Goal: Task Accomplishment & Management: Manage account settings

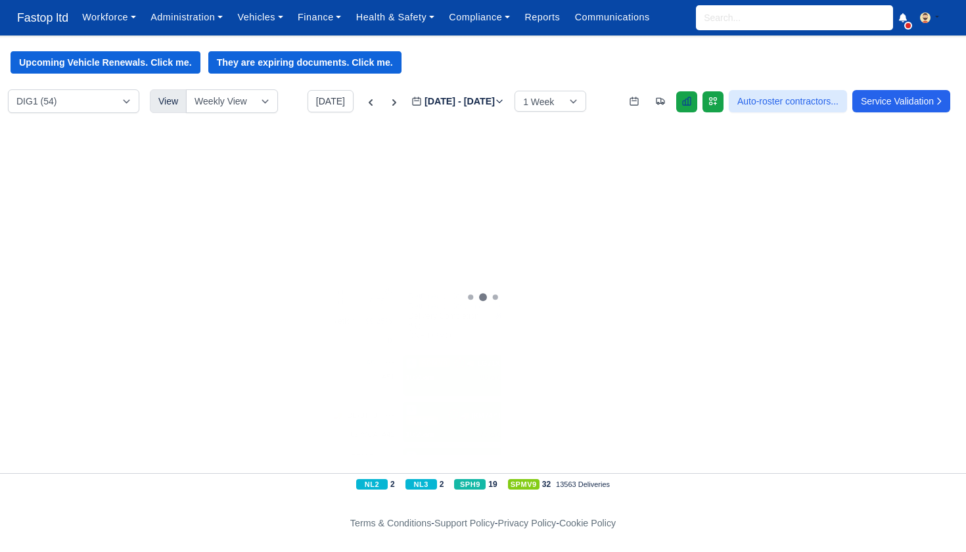
click at [682, 102] on icon at bounding box center [686, 101] width 8 height 8
click at [336, 13] on link "Finance" at bounding box center [319, 18] width 58 height 26
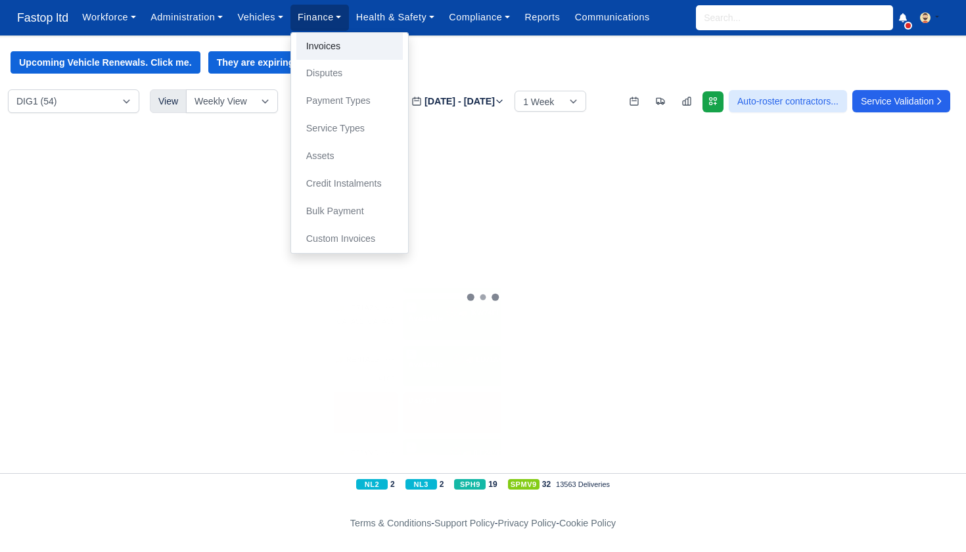
click at [339, 47] on link "Invoices" at bounding box center [349, 47] width 106 height 28
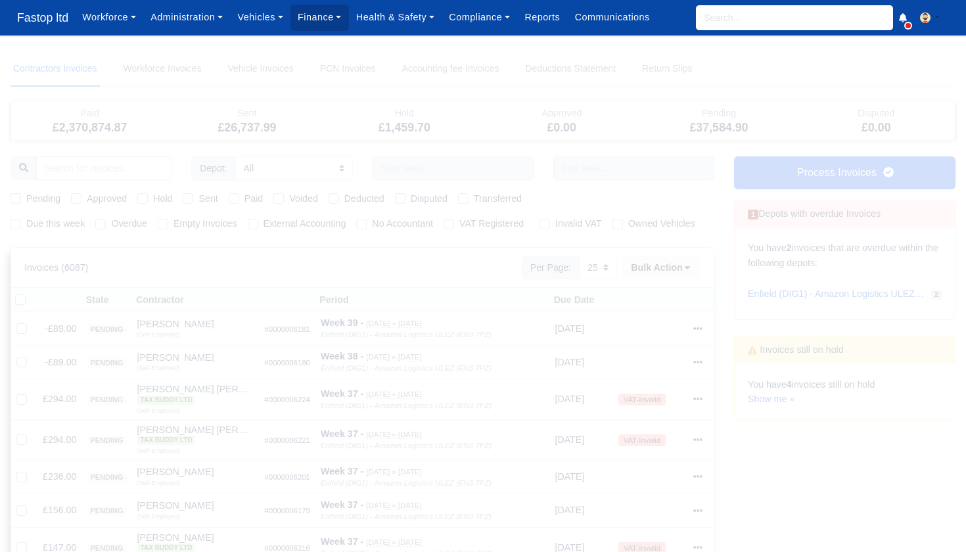
select select "25"
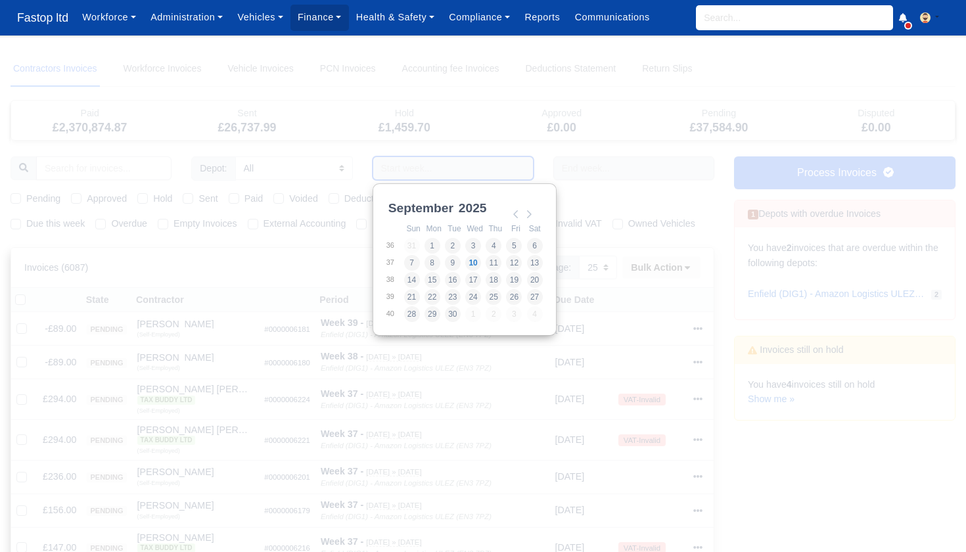
click at [416, 169] on input "Use the arrow keys to pick a date" at bounding box center [452, 168] width 161 height 24
type input "31/08/2025 - 06/09/2025"
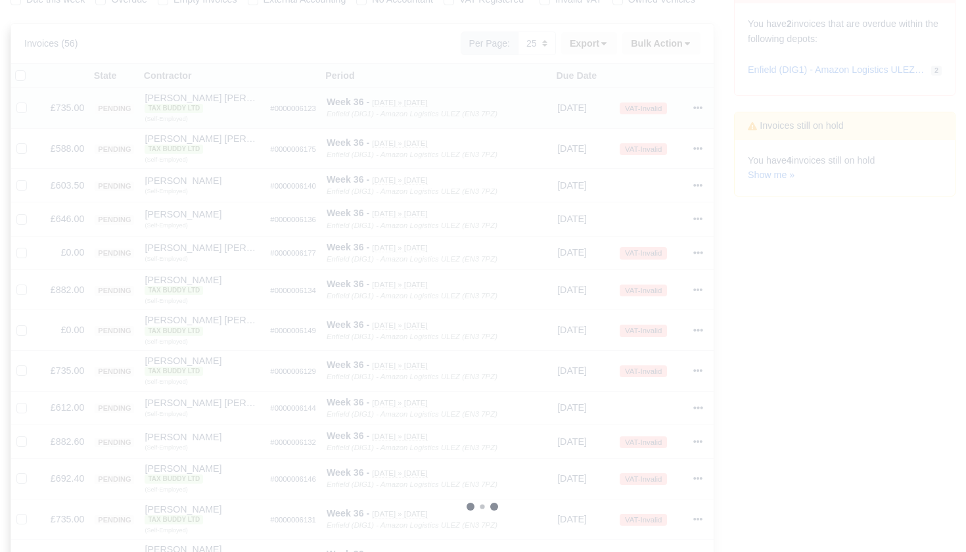
scroll to position [273, 0]
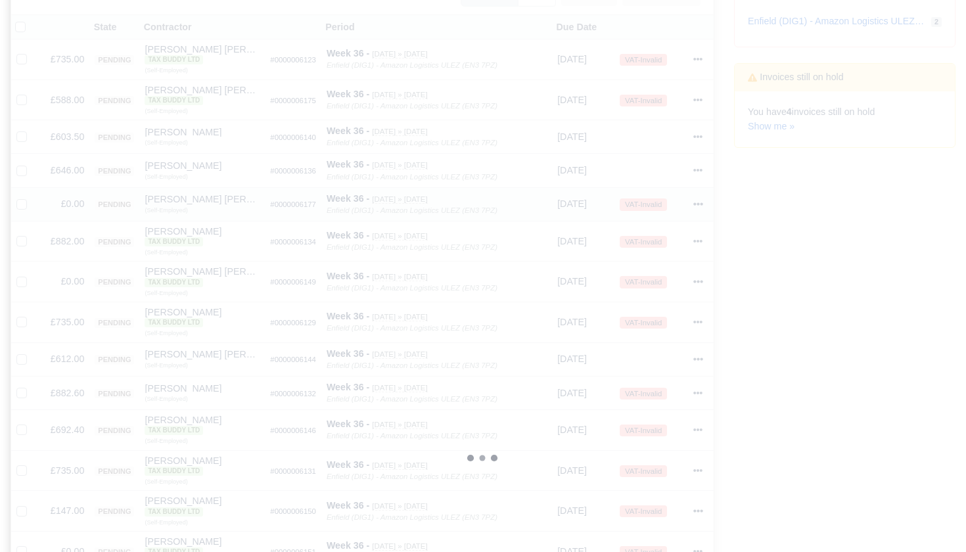
click at [28, 209] on div at bounding box center [24, 203] width 16 height 15
click at [32, 196] on label at bounding box center [32, 196] width 0 height 0
click at [21, 207] on input "checkbox" at bounding box center [21, 201] width 11 height 11
checkbox input "true"
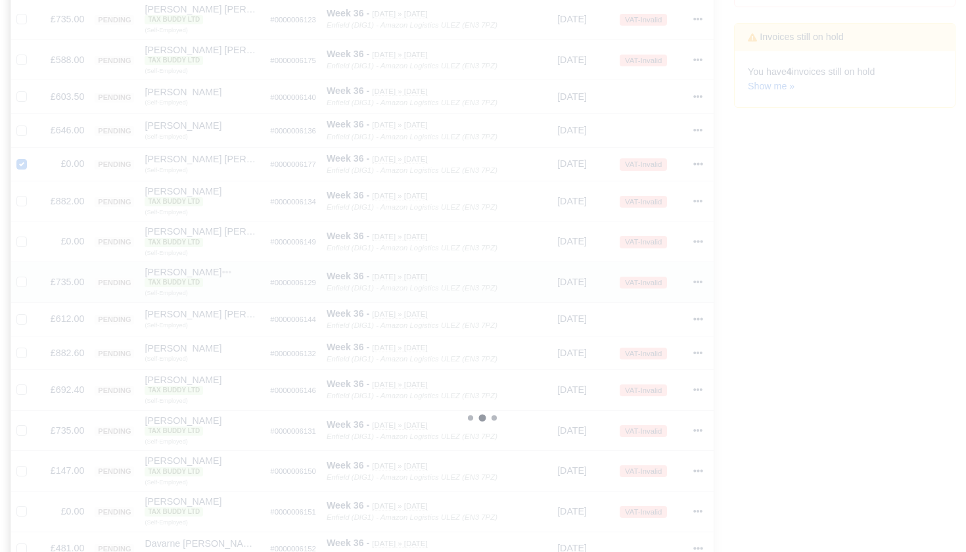
scroll to position [337, 0]
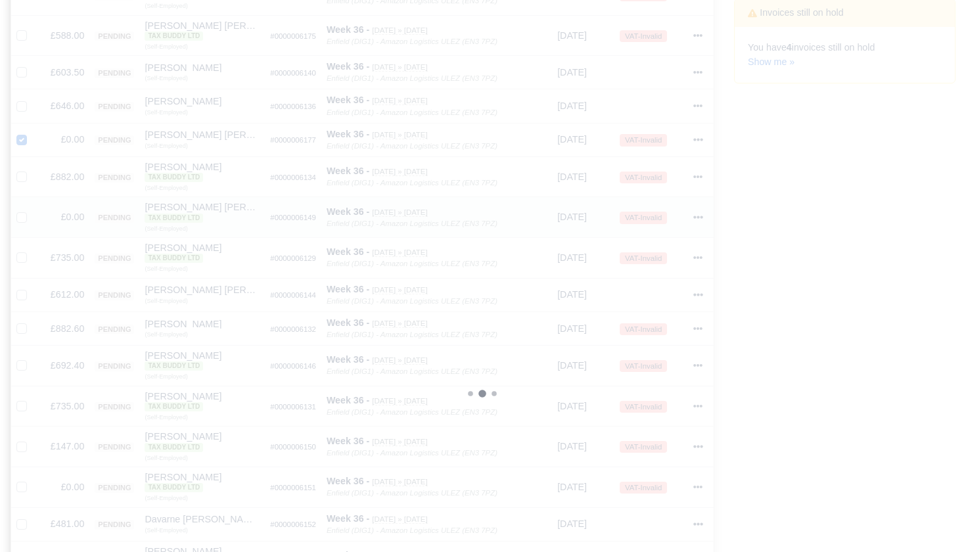
click at [32, 210] on label at bounding box center [32, 210] width 0 height 0
click at [20, 220] on input "checkbox" at bounding box center [21, 215] width 11 height 11
checkbox input "true"
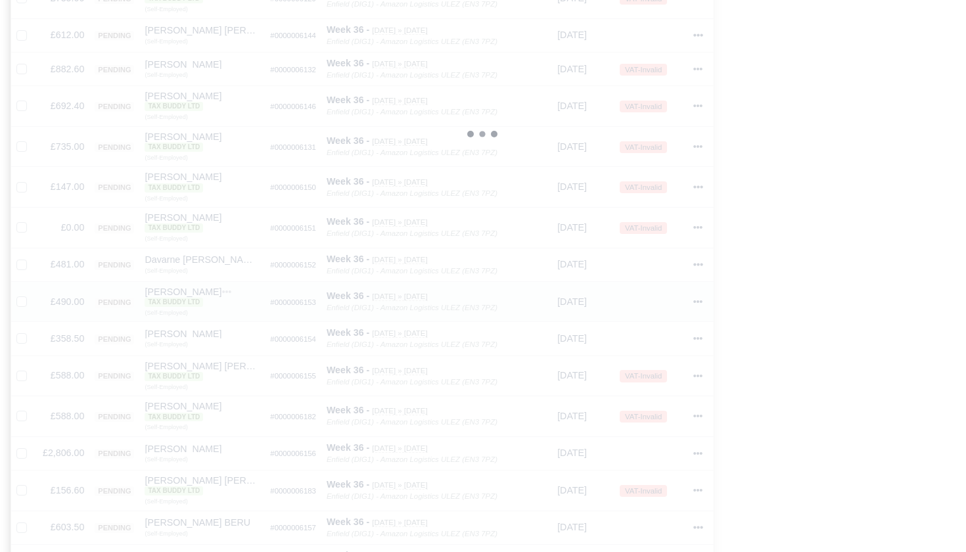
scroll to position [598, 0]
click at [32, 219] on label at bounding box center [32, 219] width 0 height 0
click at [22, 227] on input "checkbox" at bounding box center [21, 224] width 11 height 11
checkbox input "true"
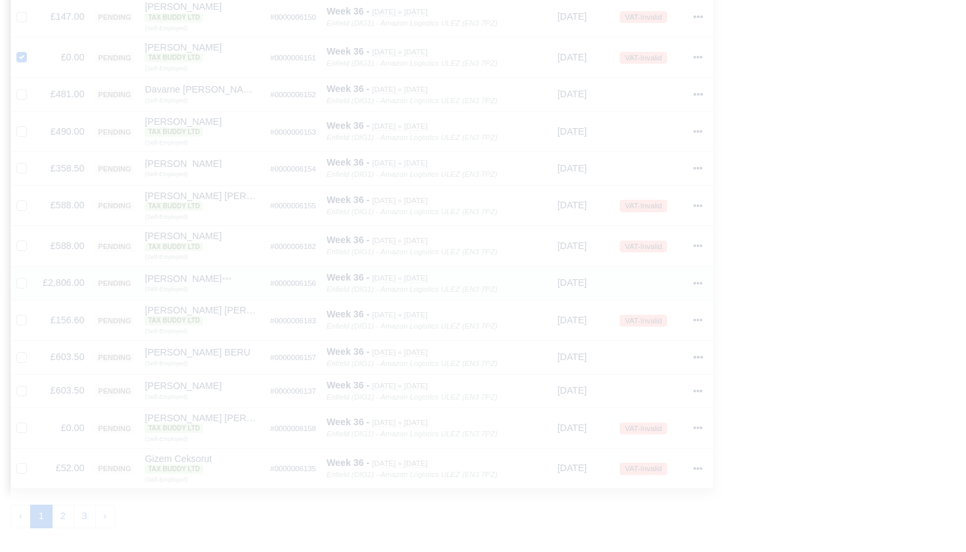
scroll to position [774, 0]
click at [32, 412] on label at bounding box center [32, 412] width 0 height 0
click at [21, 416] on input "checkbox" at bounding box center [21, 417] width 11 height 11
checkbox input "true"
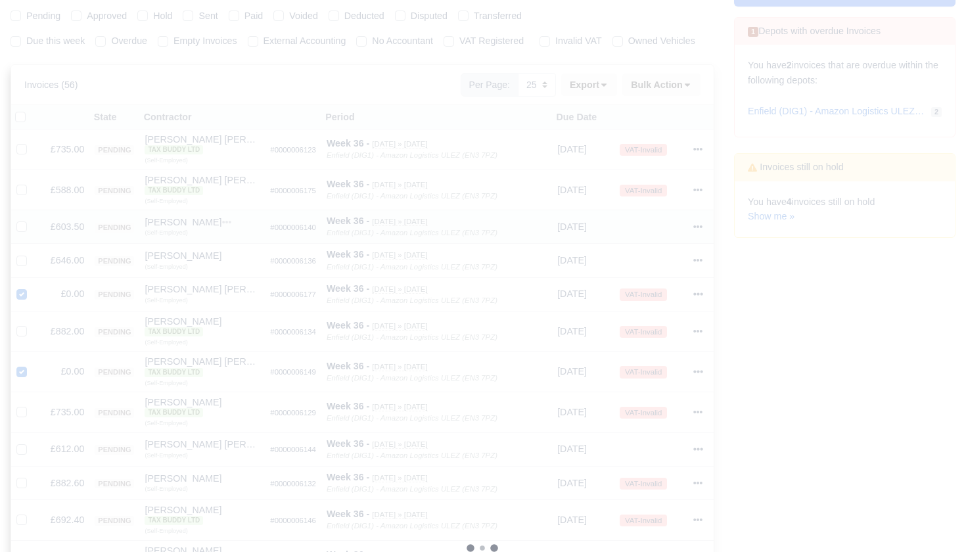
scroll to position [159, 0]
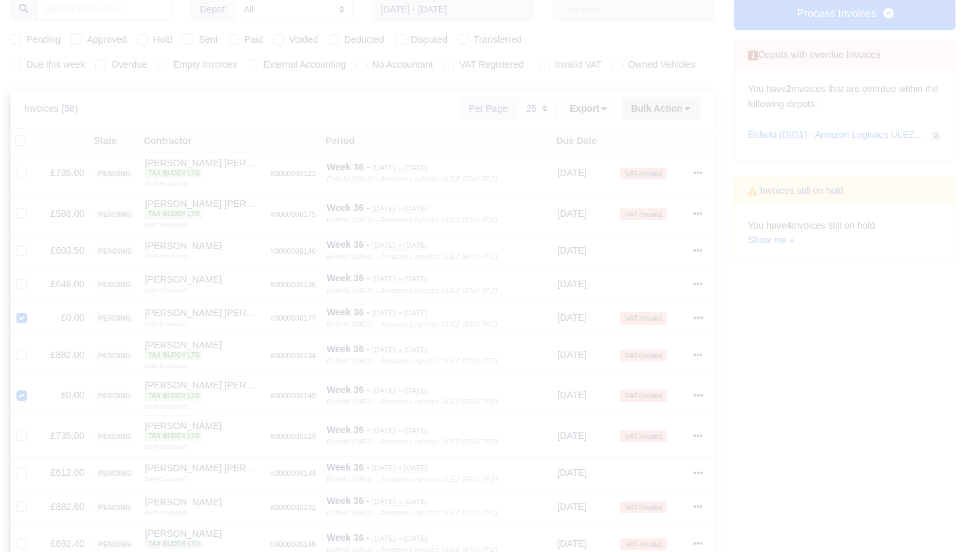
click at [690, 120] on button "Bulk Action" at bounding box center [661, 108] width 78 height 22
click at [635, 220] on div "Void" at bounding box center [643, 213] width 117 height 20
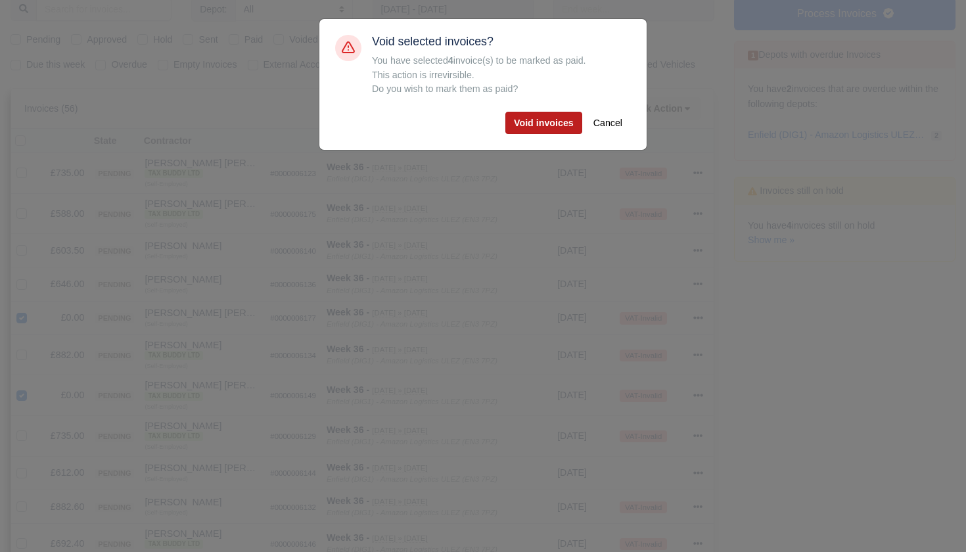
click at [543, 125] on button "Void invoices" at bounding box center [543, 123] width 77 height 22
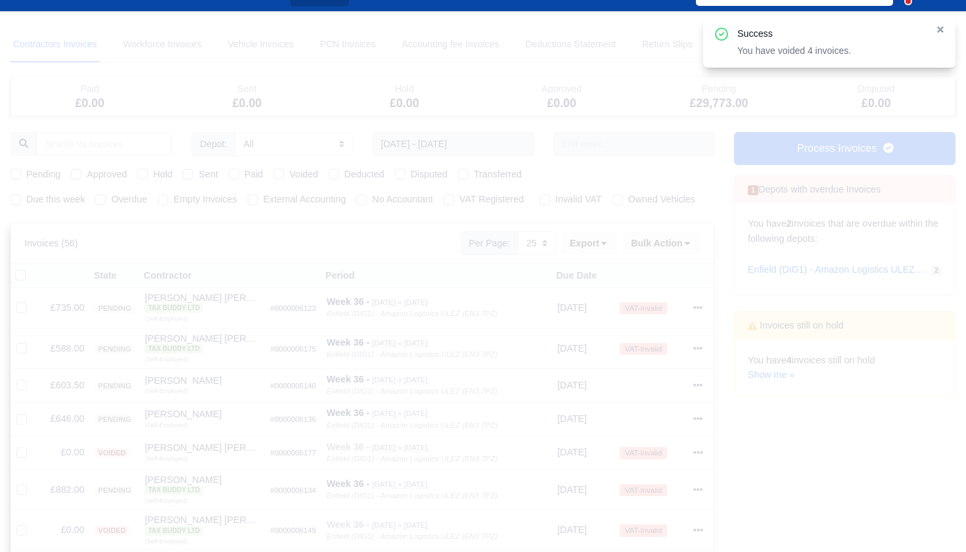
scroll to position [11, 0]
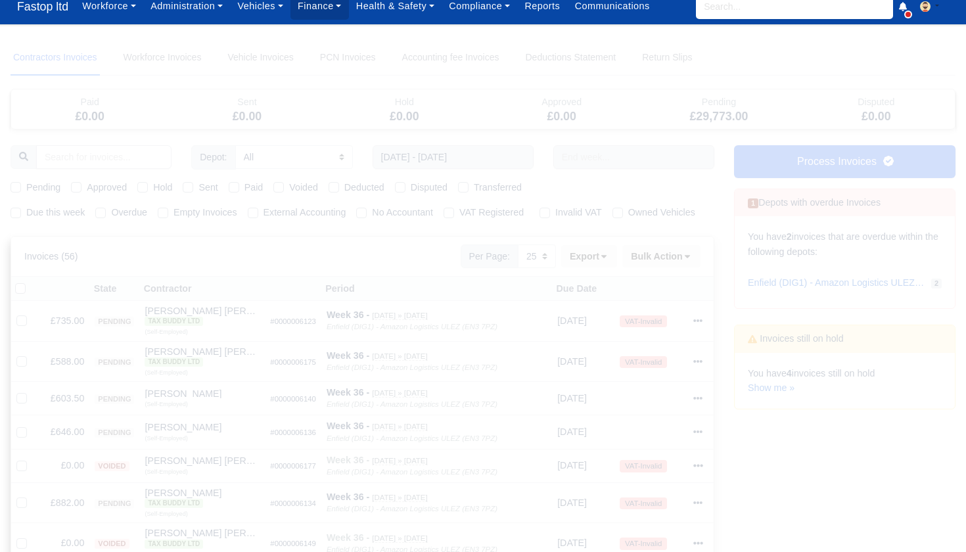
click at [26, 188] on label "Pending" at bounding box center [43, 187] width 34 height 15
click at [17, 188] on input "Pending" at bounding box center [16, 185] width 11 height 11
checkbox input "true"
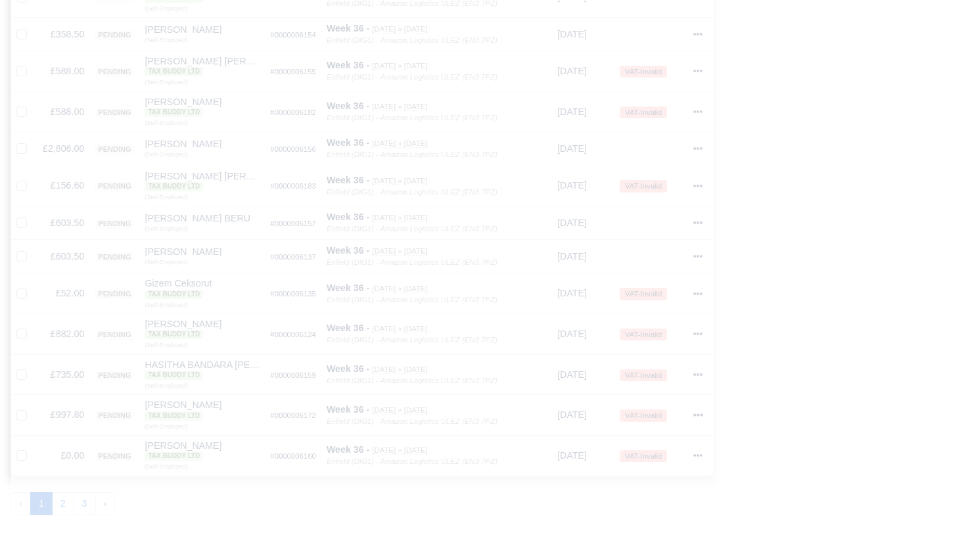
scroll to position [817, 0]
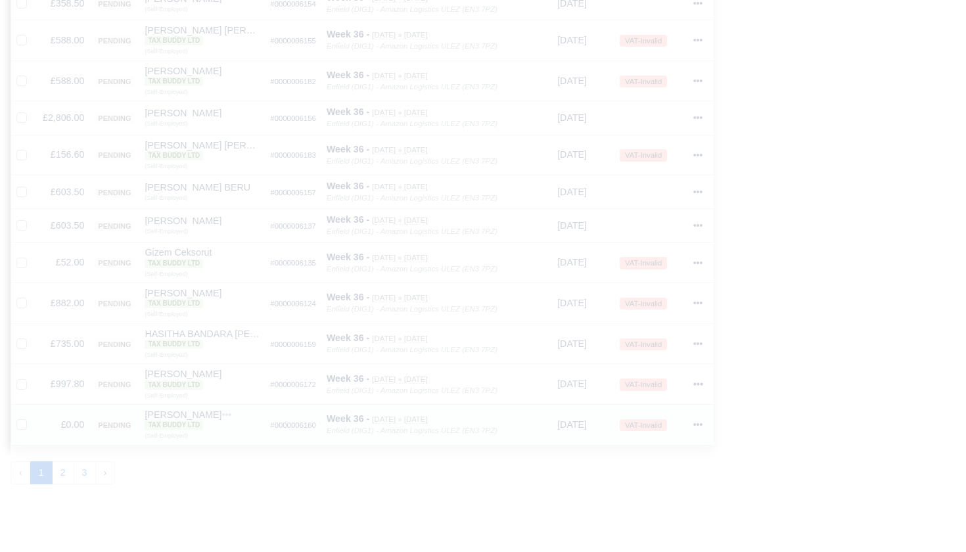
click at [698, 423] on icon at bounding box center [698, 424] width 9 height 3
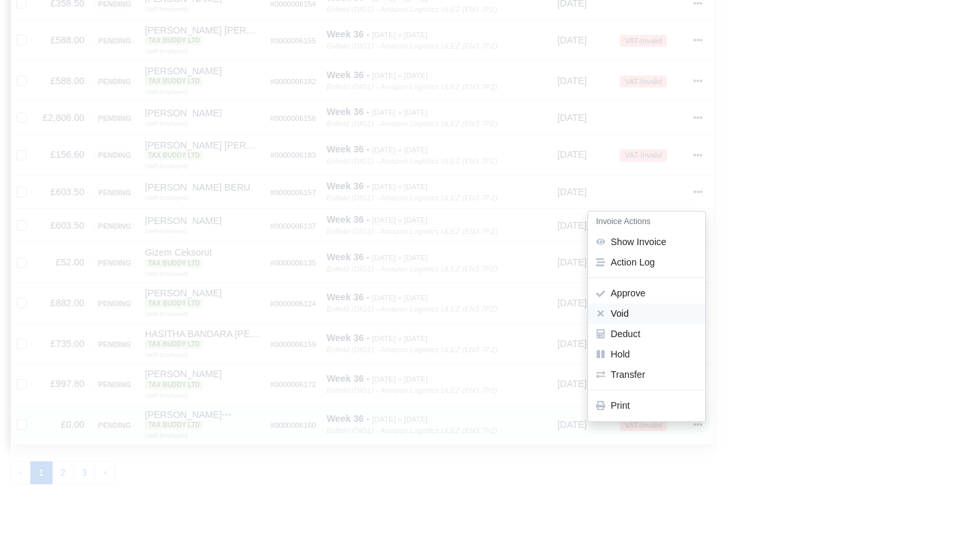
click at [638, 304] on button "Void" at bounding box center [646, 313] width 117 height 20
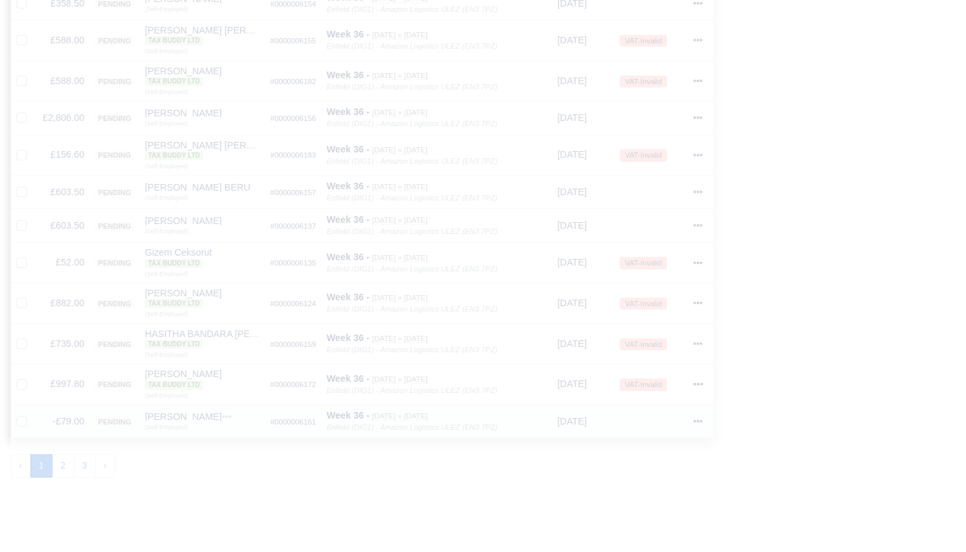
click at [703, 420] on icon at bounding box center [698, 421] width 9 height 3
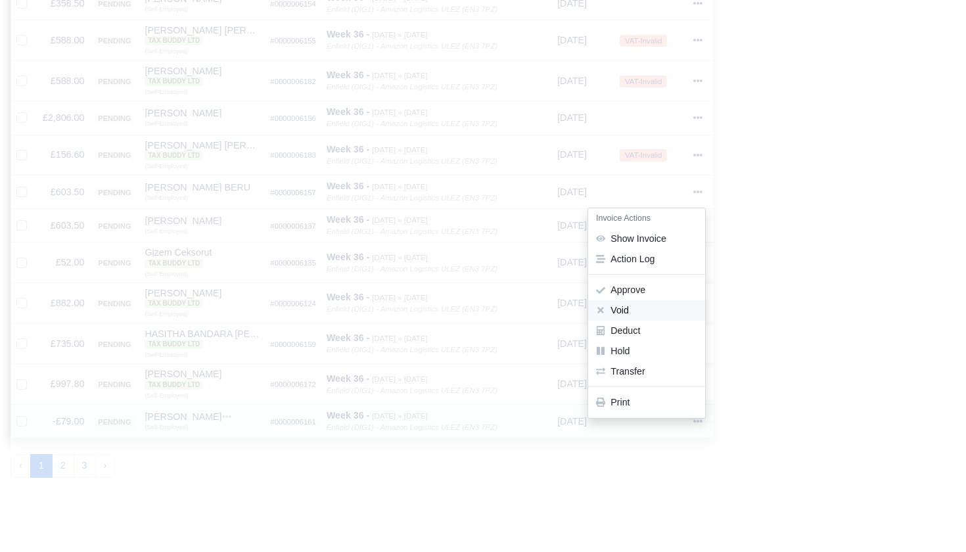
click at [640, 302] on button "Void" at bounding box center [646, 310] width 117 height 20
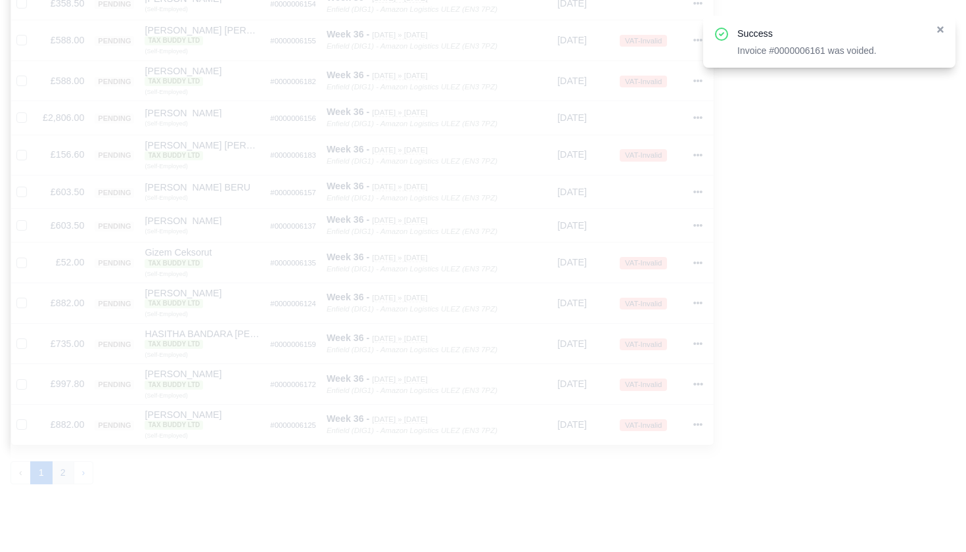
click at [66, 468] on button "2" at bounding box center [63, 473] width 22 height 24
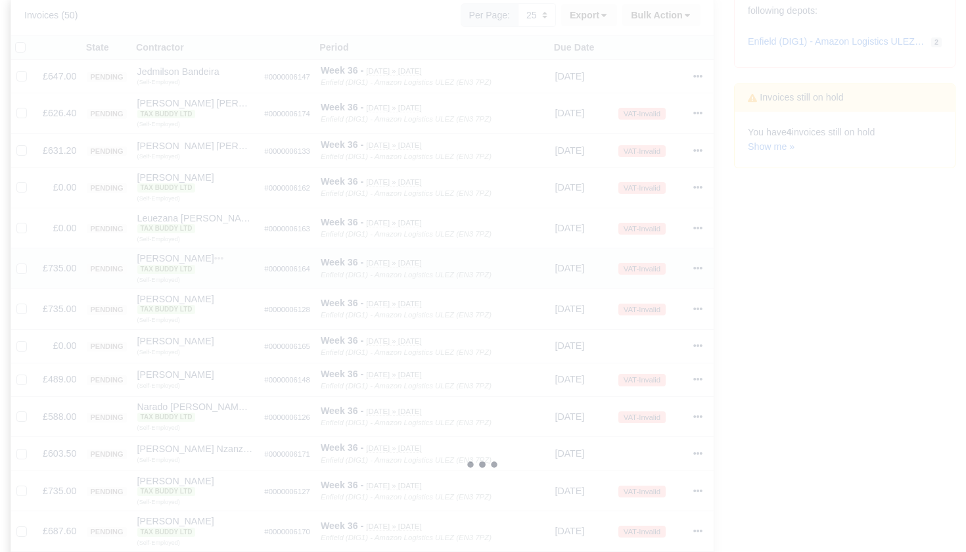
scroll to position [263, 0]
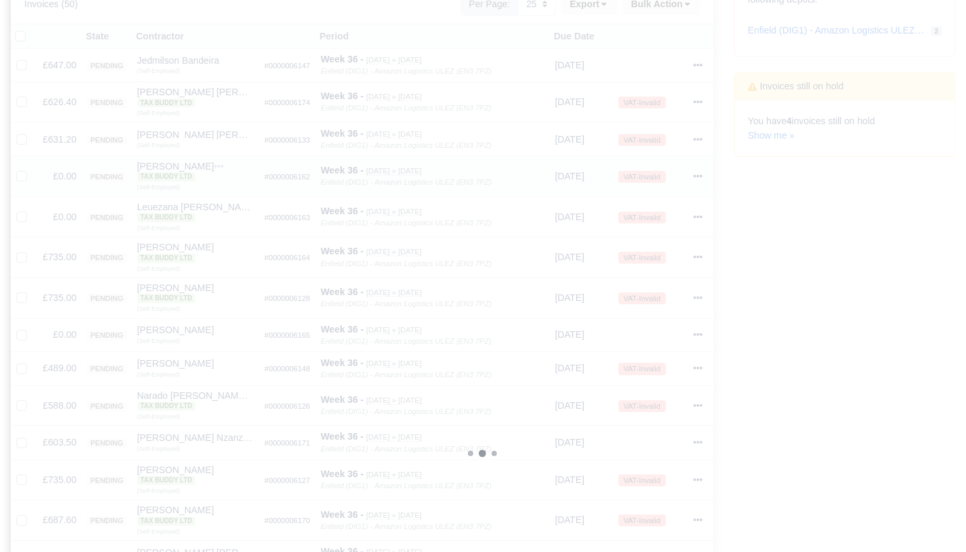
click at [32, 169] on label at bounding box center [32, 169] width 0 height 0
click at [25, 179] on input "checkbox" at bounding box center [21, 174] width 11 height 11
checkbox input "true"
click at [32, 210] on label at bounding box center [32, 210] width 0 height 0
click at [22, 220] on input "checkbox" at bounding box center [21, 215] width 11 height 11
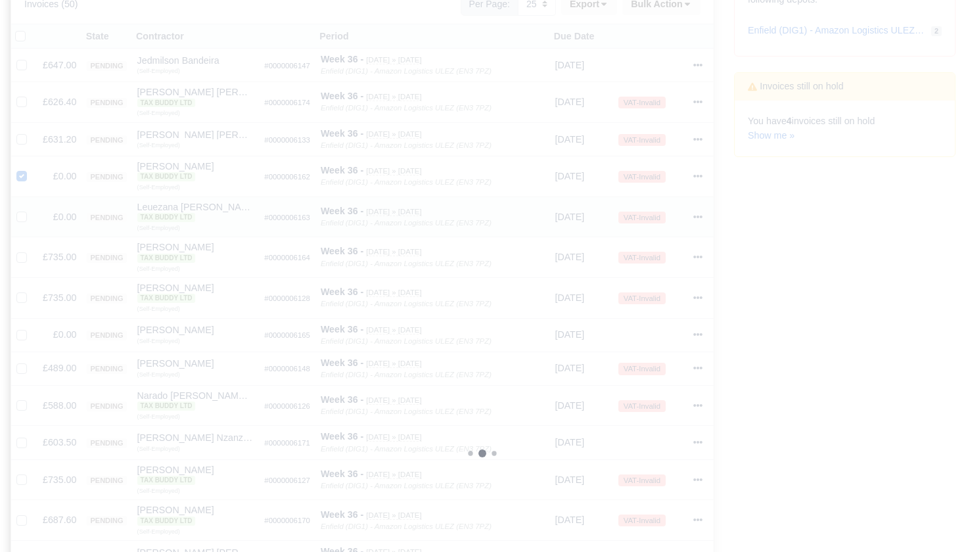
checkbox input "true"
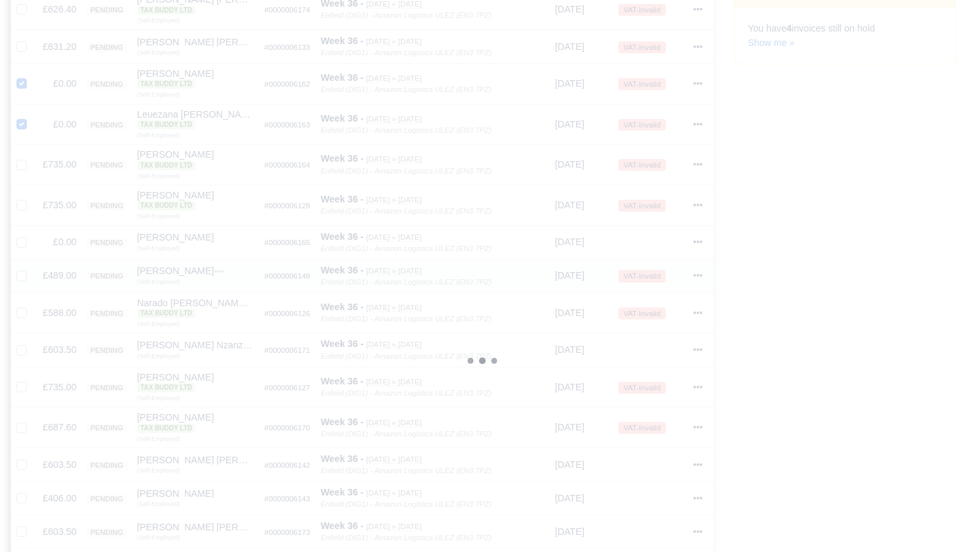
scroll to position [394, 0]
click at [32, 196] on label at bounding box center [32, 196] width 0 height 0
click at [25, 207] on input "checkbox" at bounding box center [21, 201] width 11 height 11
checkbox input "true"
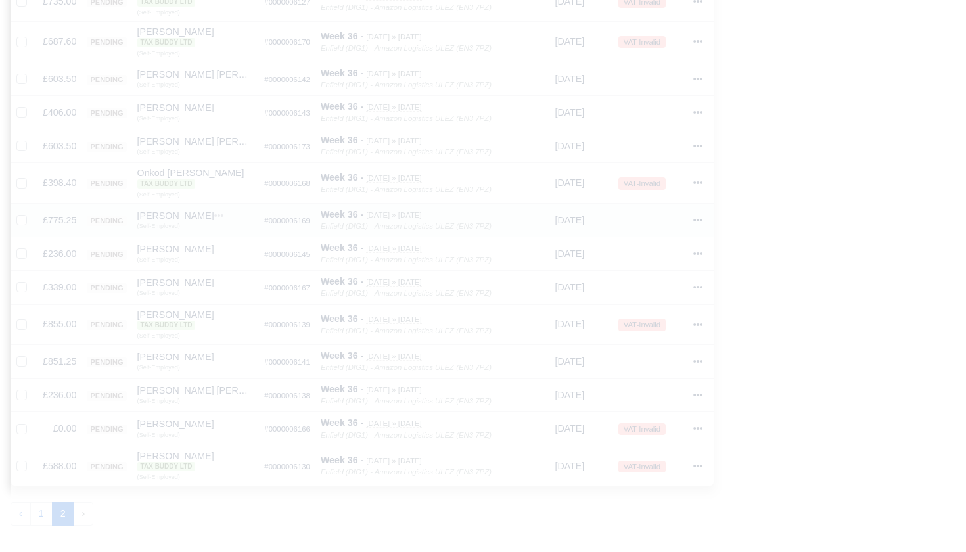
scroll to position [762, 0]
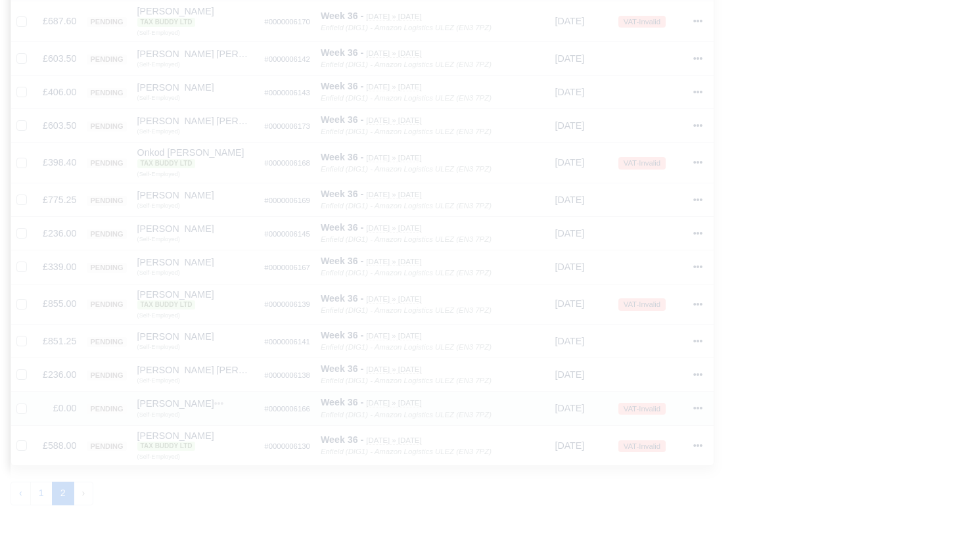
click at [32, 401] on label at bounding box center [32, 401] width 0 height 0
click at [22, 401] on input "checkbox" at bounding box center [21, 406] width 11 height 11
checkbox input "true"
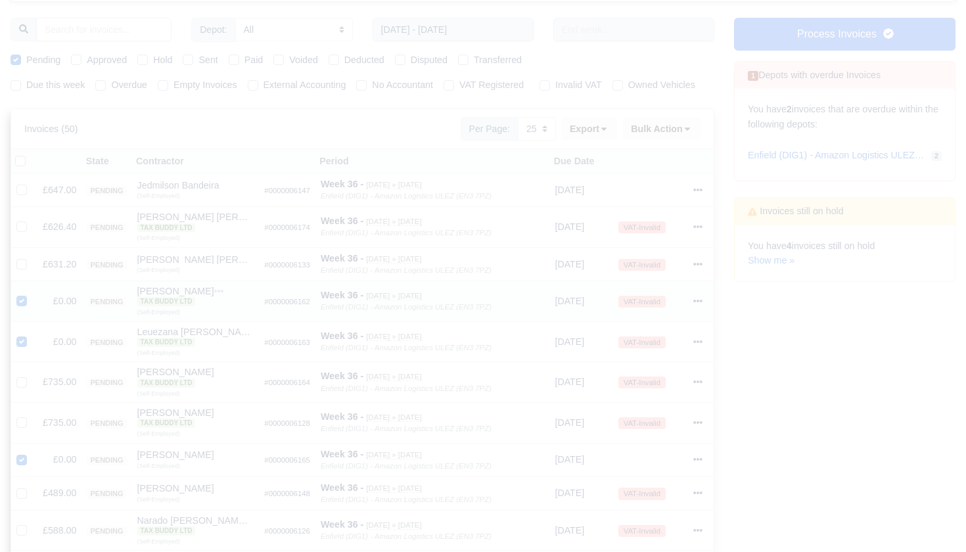
scroll to position [137, 0]
click at [696, 141] on button "Bulk Action" at bounding box center [661, 131] width 78 height 22
click at [627, 246] on div "Void" at bounding box center [643, 235] width 117 height 20
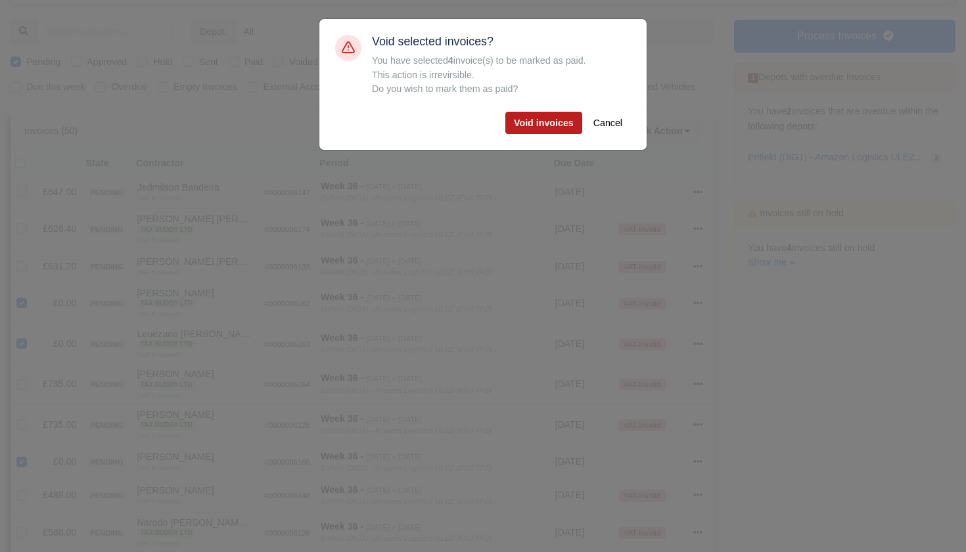
click at [550, 131] on button "Void invoices" at bounding box center [543, 123] width 77 height 22
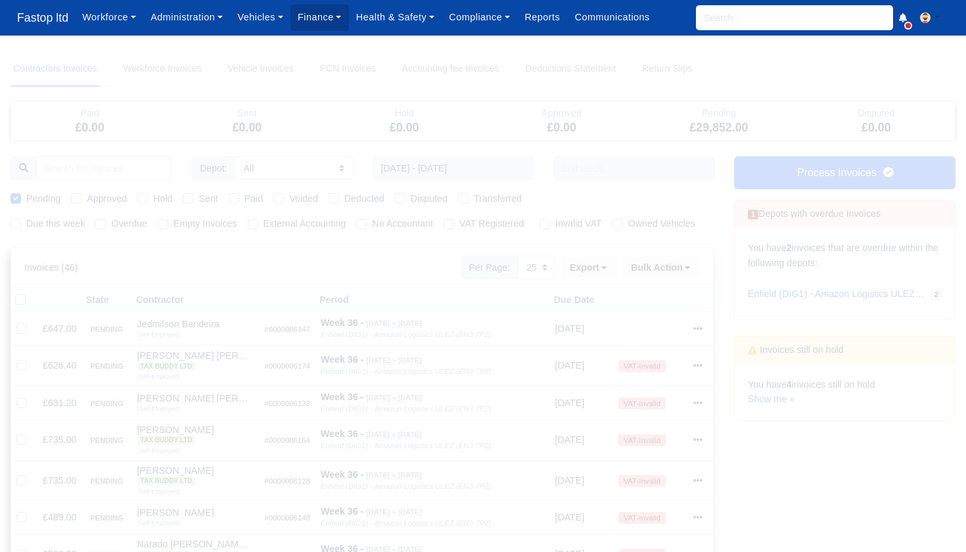
scroll to position [0, 0]
click at [721, 18] on input "search" at bounding box center [794, 17] width 197 height 25
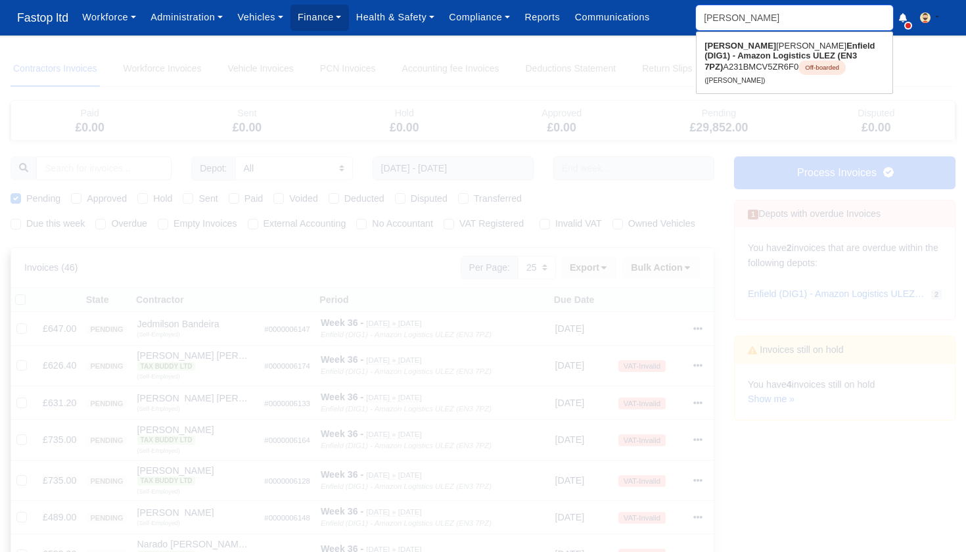
type input "Leo"
drag, startPoint x: 721, startPoint y: 18, endPoint x: 766, endPoint y: 48, distance: 54.1
click at [766, 48] on link "Leo nardo FernandesAfonso Enfield (DIG1) - Amazon Logistics ULEZ (EN3 7PZ) A231…" at bounding box center [794, 62] width 196 height 55
type input "Leonardo FernandesAfonso"
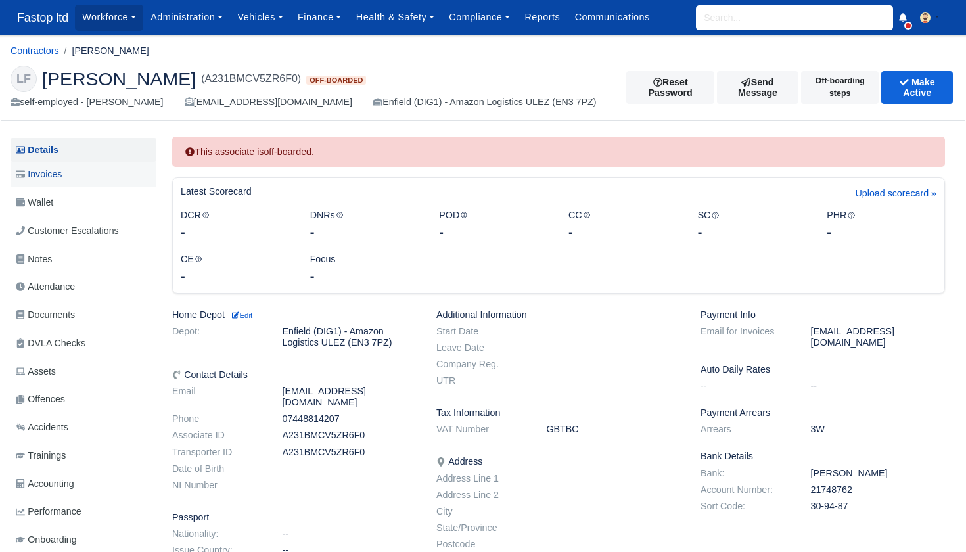
click at [60, 175] on span "Invoices" at bounding box center [39, 174] width 46 height 15
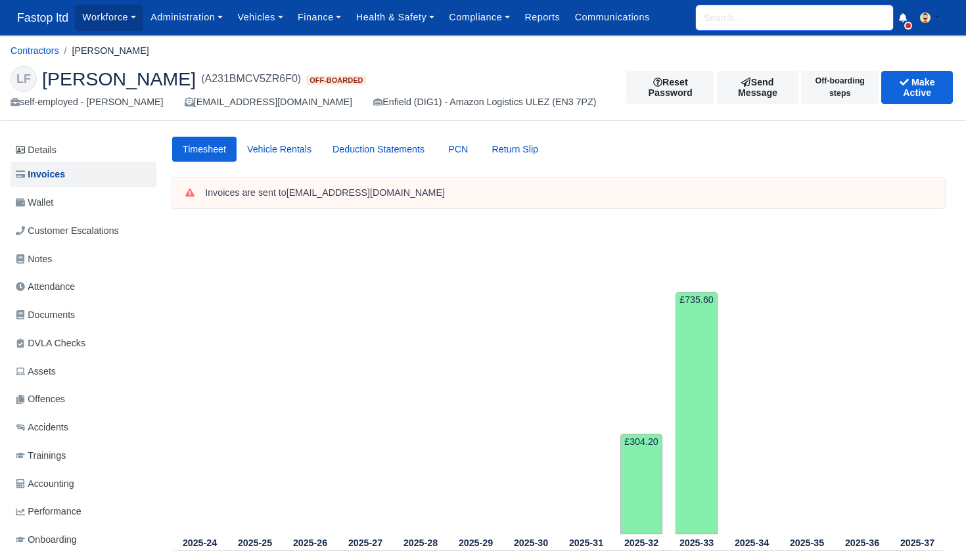
click at [709, 12] on input "search" at bounding box center [794, 17] width 197 height 25
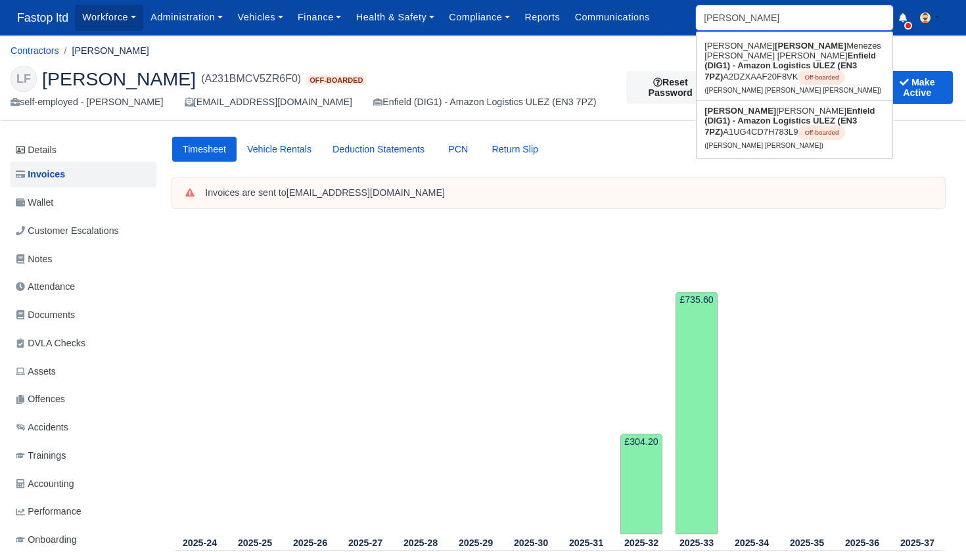
type input "[PERSON_NAME]"
drag, startPoint x: 709, startPoint y: 12, endPoint x: 738, endPoint y: 112, distance: 103.9
click at [738, 112] on strong "Enfield (DIG1) - Amazon Logistics ULEZ (EN3 7PZ)" at bounding box center [789, 121] width 170 height 31
type input "[PERSON_NAME] [PERSON_NAME]"
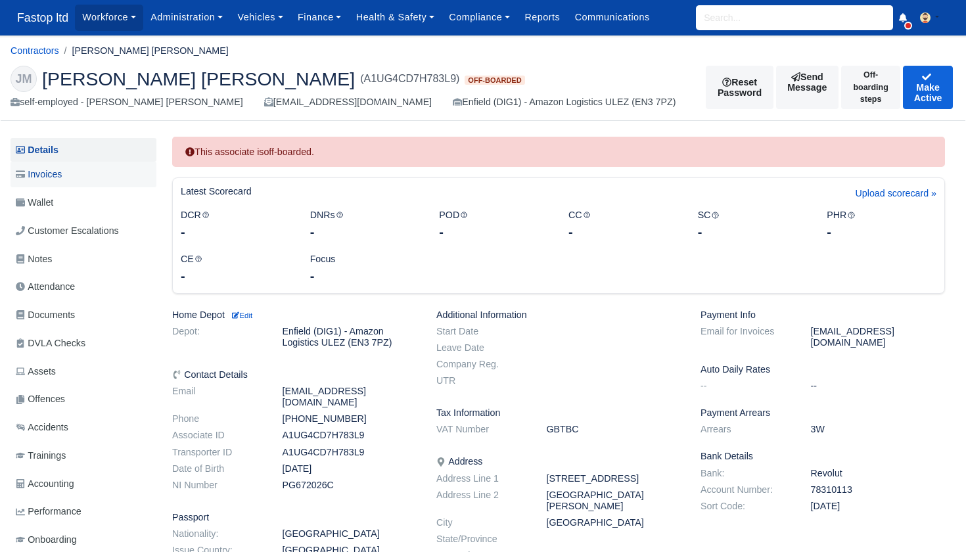
click at [53, 178] on span "Invoices" at bounding box center [39, 174] width 46 height 15
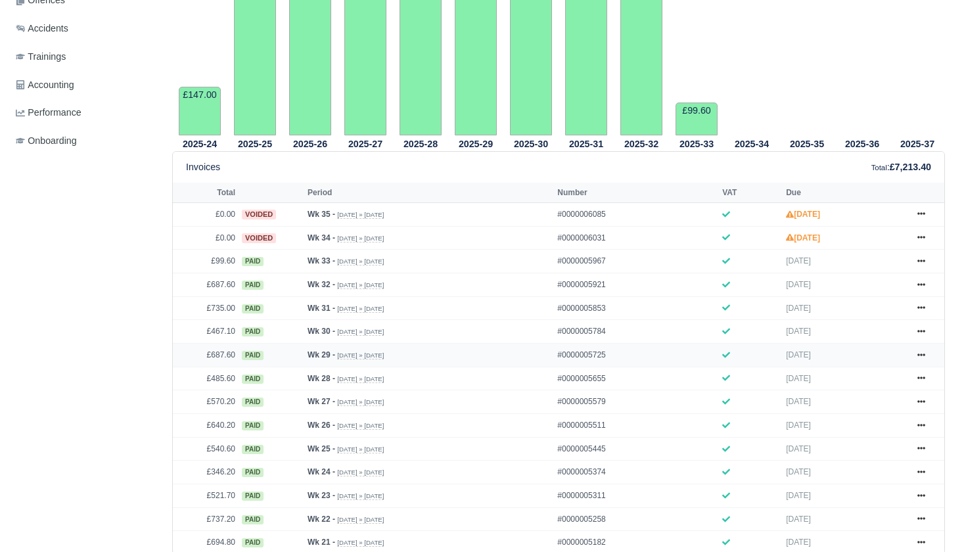
scroll to position [398, 0]
